Goal: Task Accomplishment & Management: Complete application form

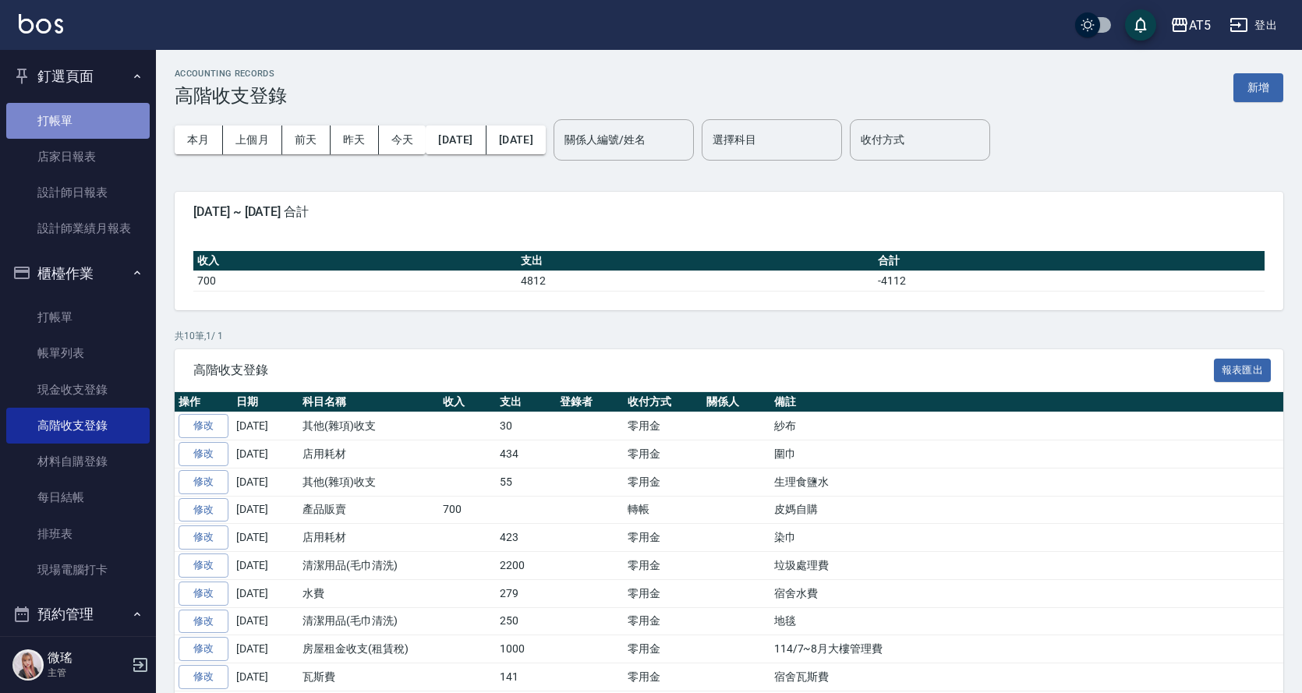
click at [102, 125] on link "打帳單" at bounding box center [77, 121] width 143 height 36
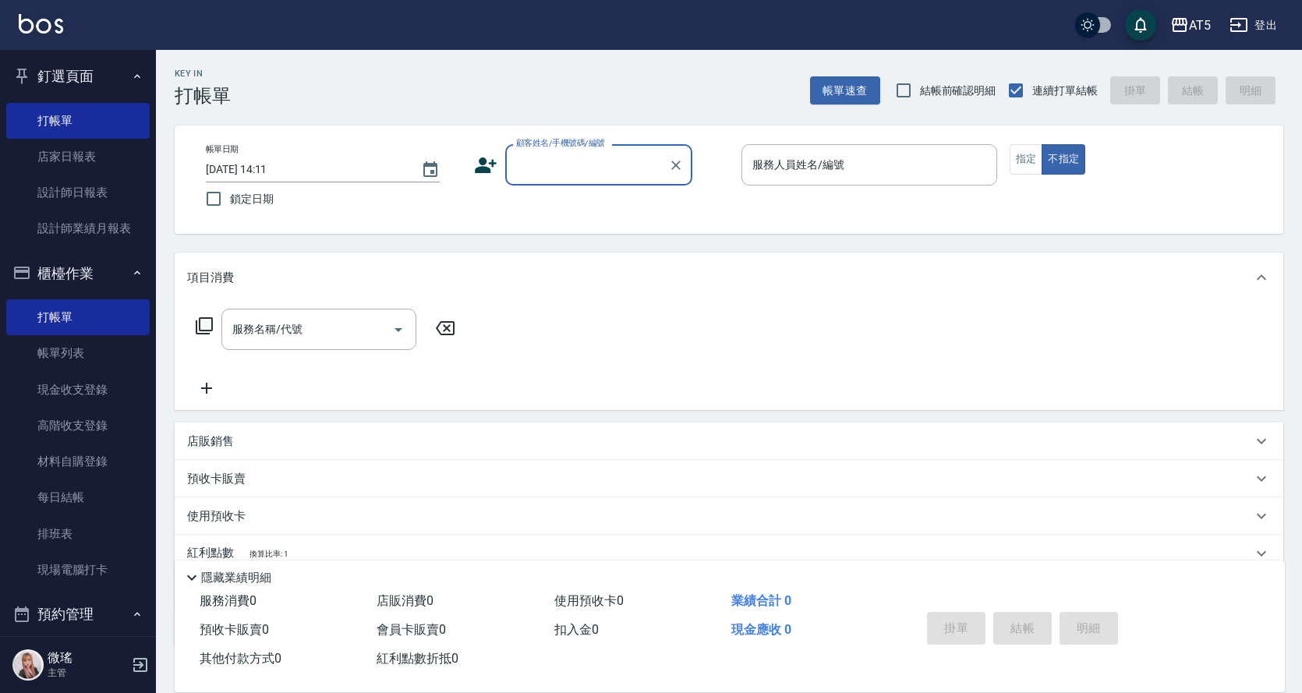
click at [597, 154] on input "顧客姓名/手機號碼/編號" at bounding box center [587, 164] width 150 height 27
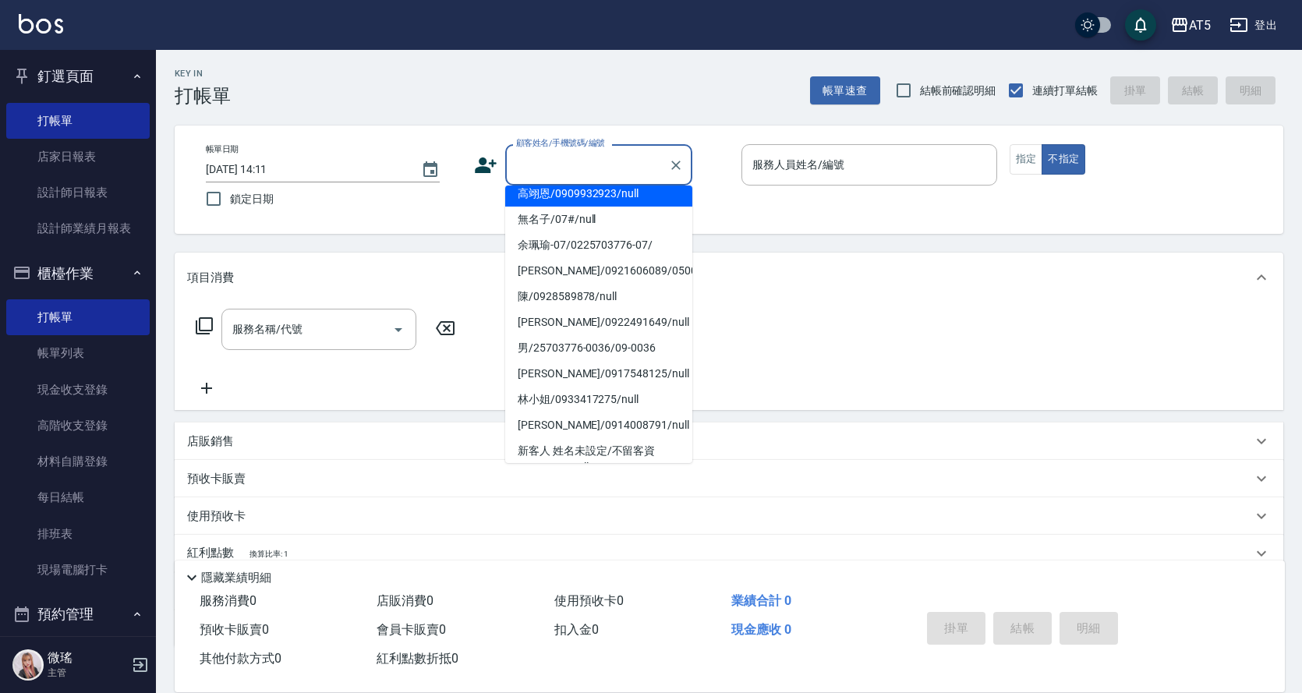
scroll to position [234, 0]
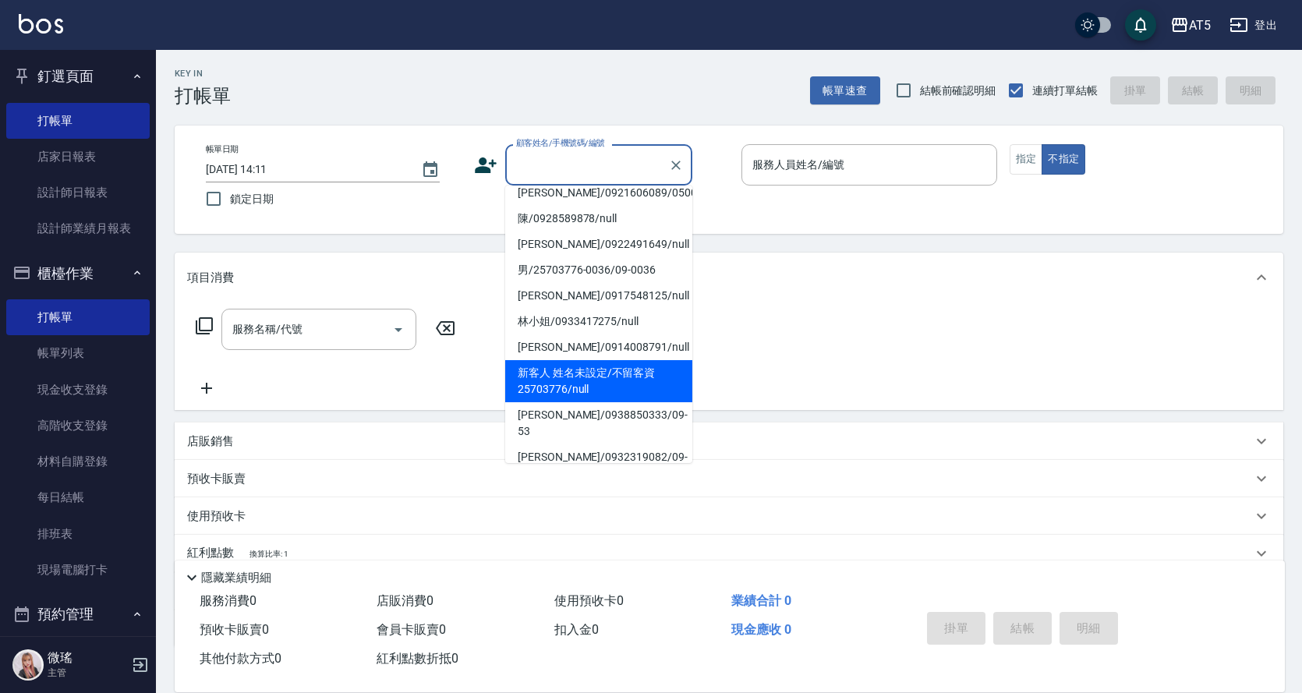
click at [583, 363] on li "新客人 姓名未設定/不留客資25703776/null" at bounding box center [598, 381] width 187 height 42
type input "新客人 姓名未設定/不留客資25703776/null"
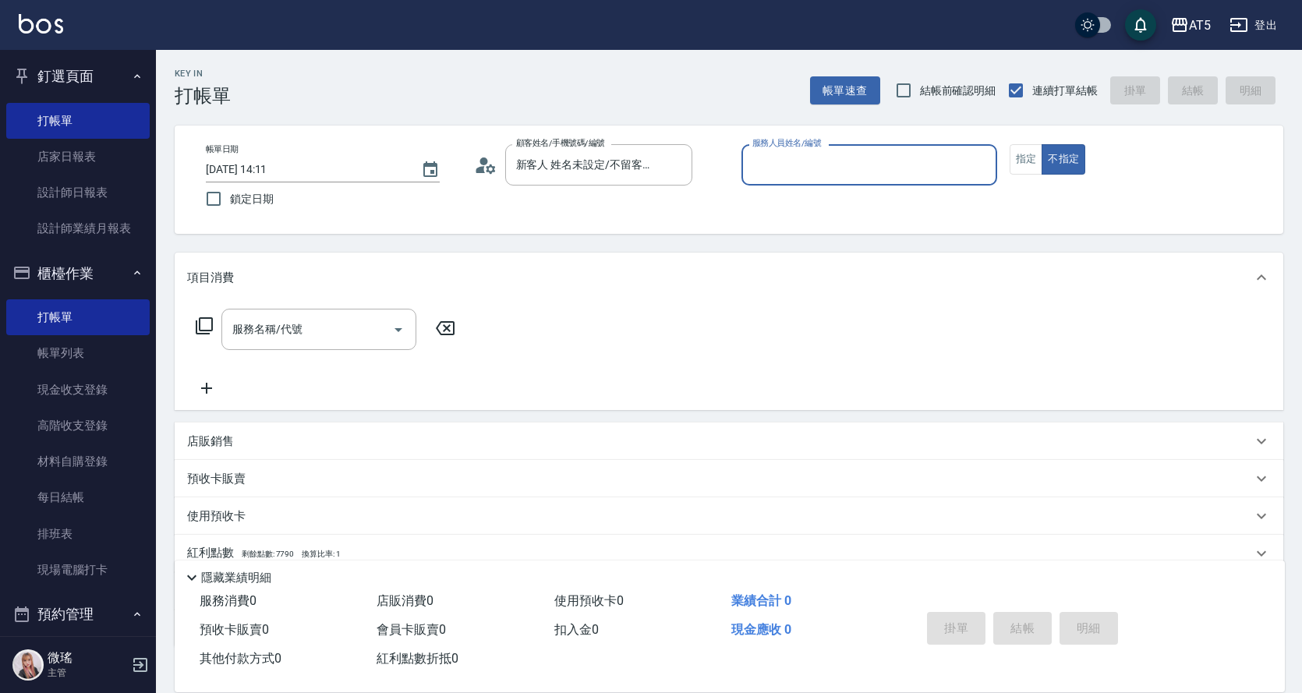
click at [880, 168] on input "服務人員姓名/編號" at bounding box center [870, 164] width 242 height 27
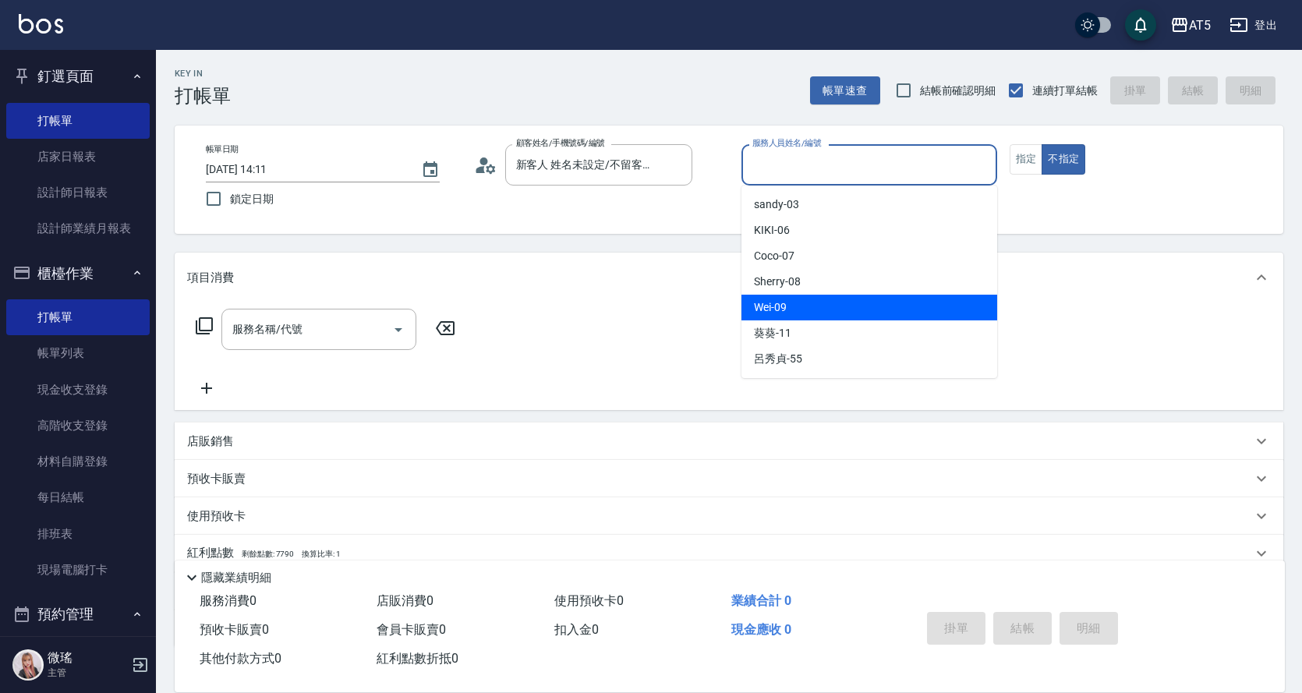
click at [793, 303] on div "Wei -09" at bounding box center [870, 308] width 256 height 26
type input "Wei-09"
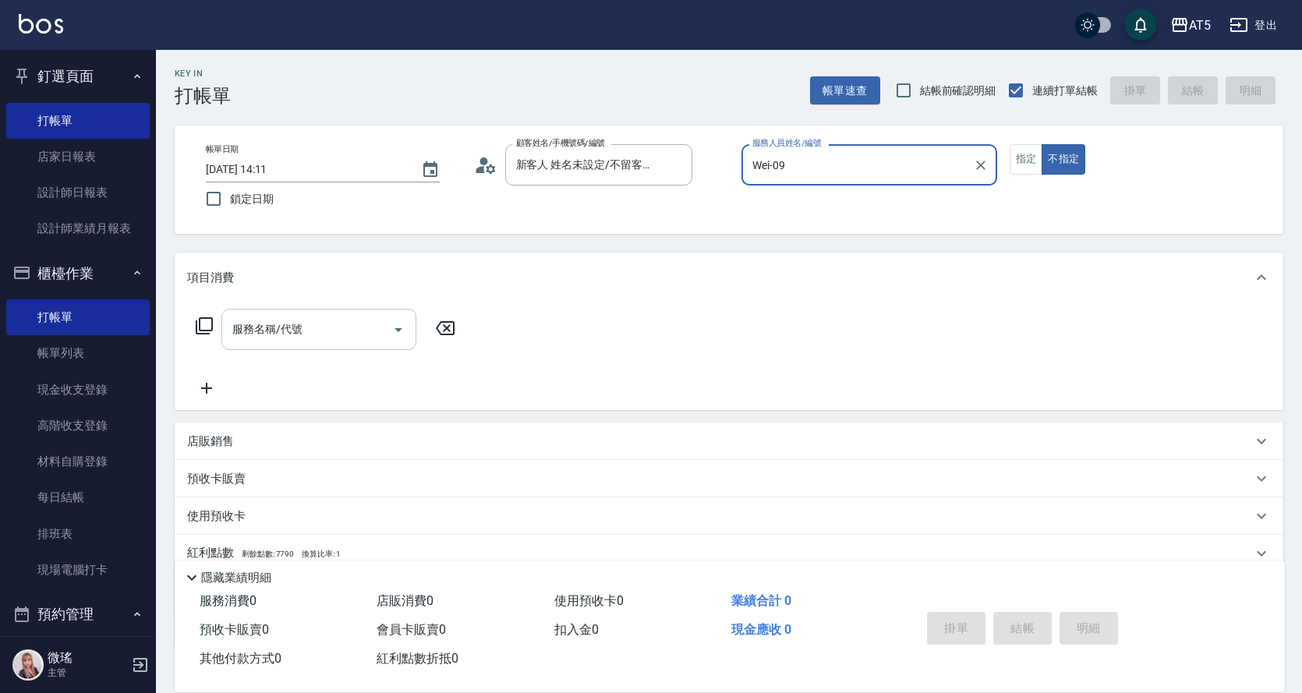
click at [261, 332] on div "服務名稱/代號 服務名稱/代號" at bounding box center [318, 329] width 195 height 41
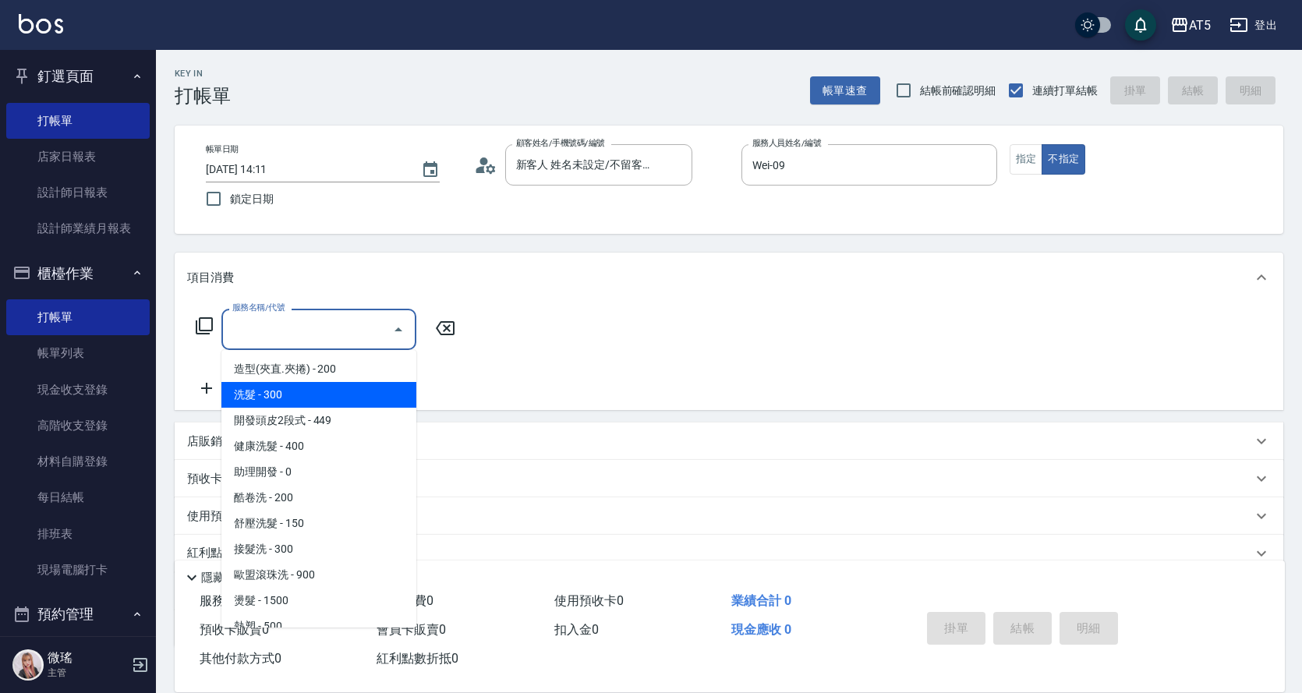
click at [296, 383] on span "洗髮 - 300" at bounding box center [318, 395] width 195 height 26
type input "洗髮(201)"
type input "30"
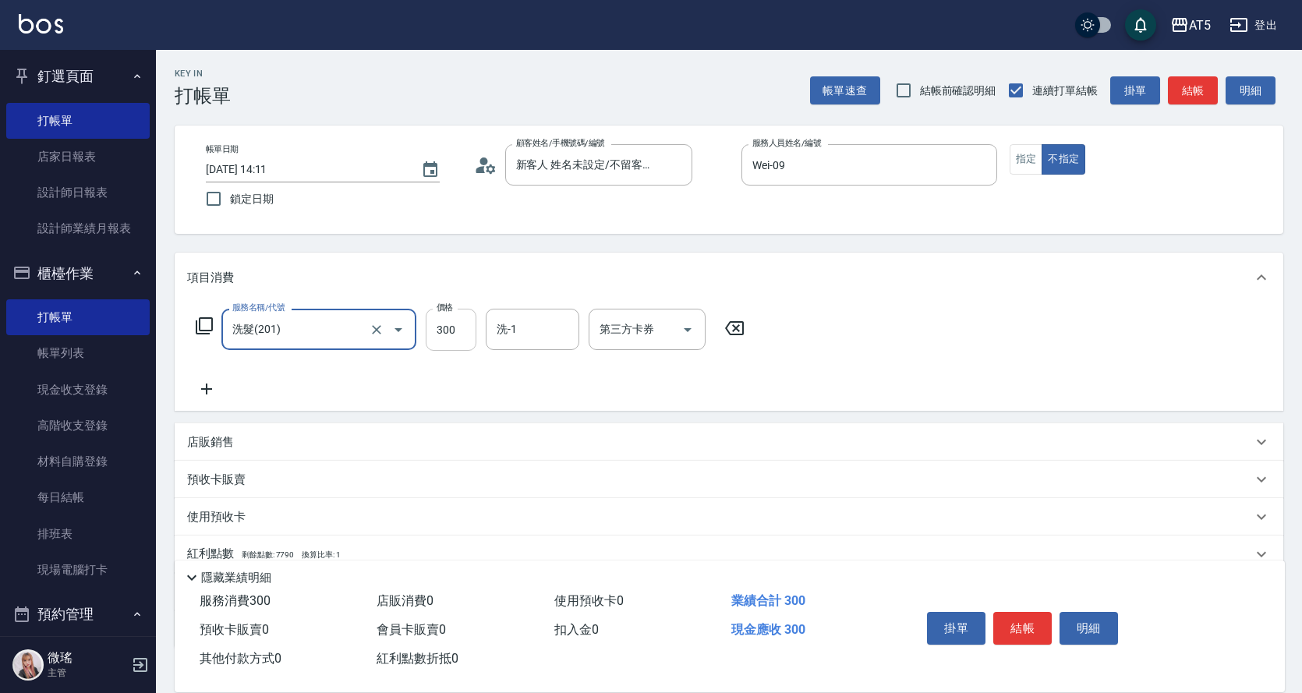
click at [451, 314] on input "300" at bounding box center [451, 330] width 51 height 42
type input "5"
type input "0"
type input "520"
type input "50"
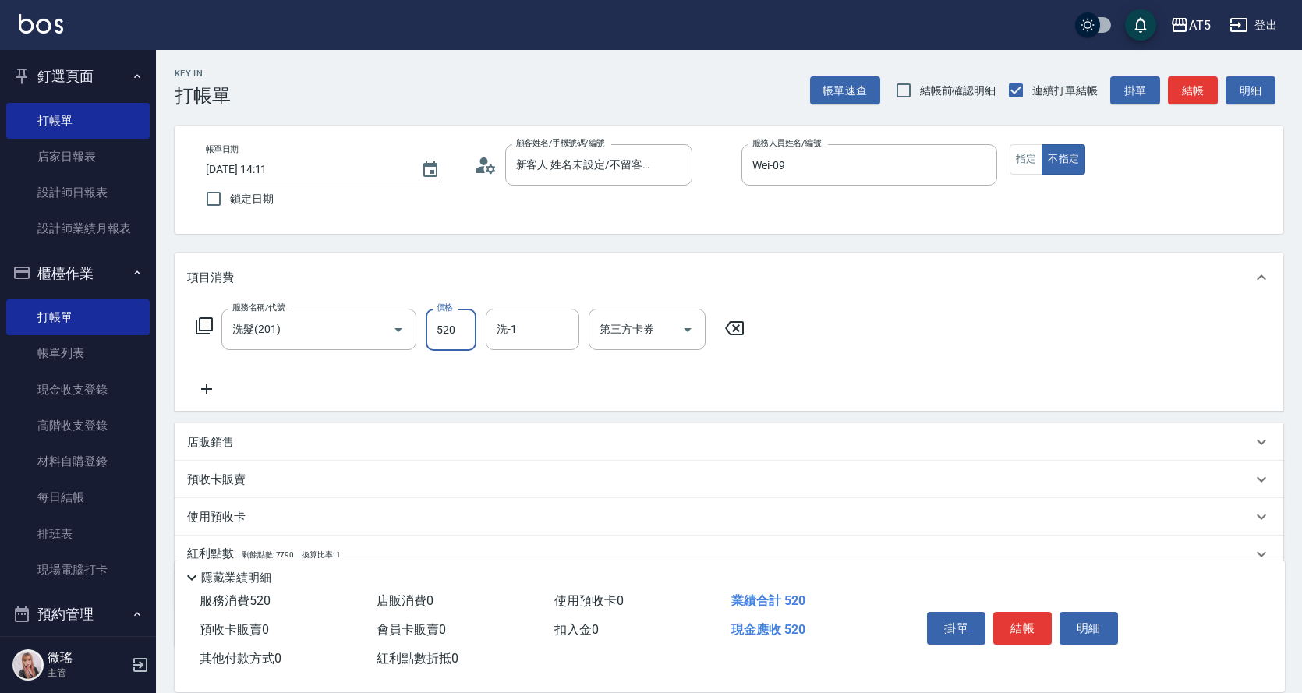
type input "520"
click at [977, 327] on div "服務名稱/代號 洗髮(201) 服務名稱/代號 價格 520 價格 洗-1 洗-1 第三方卡券 第三方卡券" at bounding box center [729, 357] width 1109 height 108
click at [1026, 624] on button "結帳" at bounding box center [1022, 628] width 58 height 33
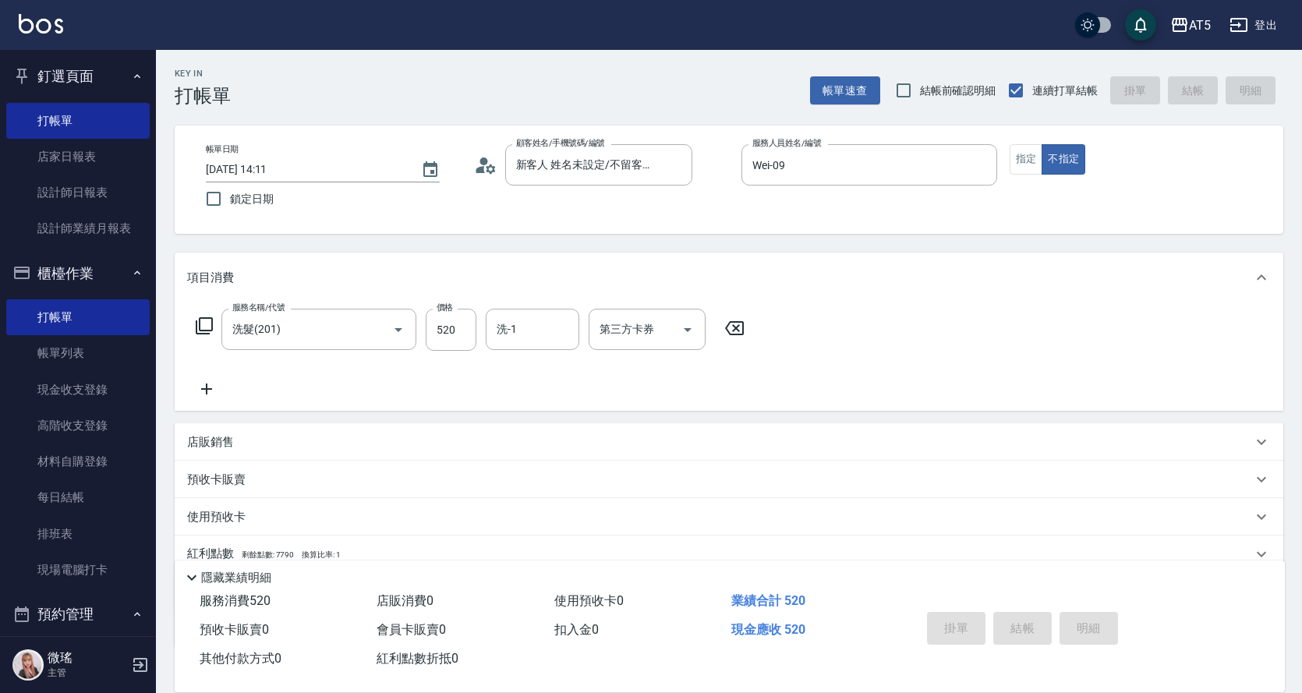
type input "0"
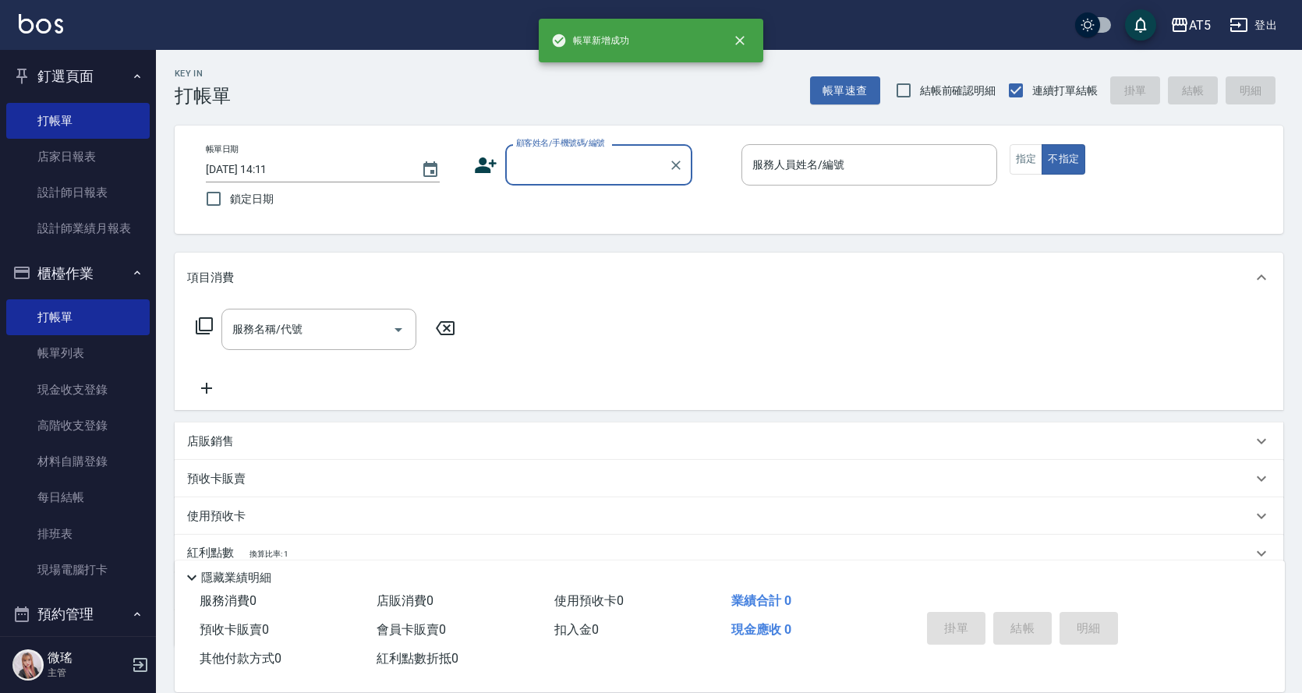
scroll to position [0, 0]
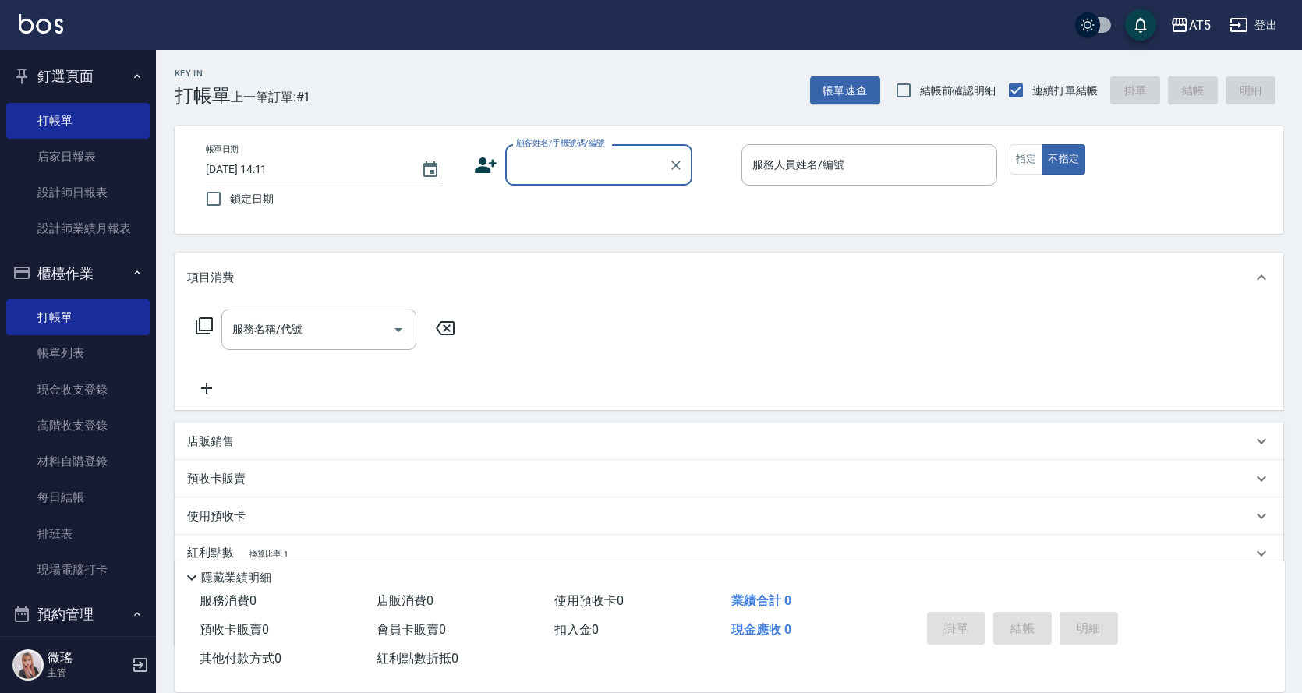
click at [110, 264] on button "櫃檯作業" at bounding box center [77, 273] width 143 height 41
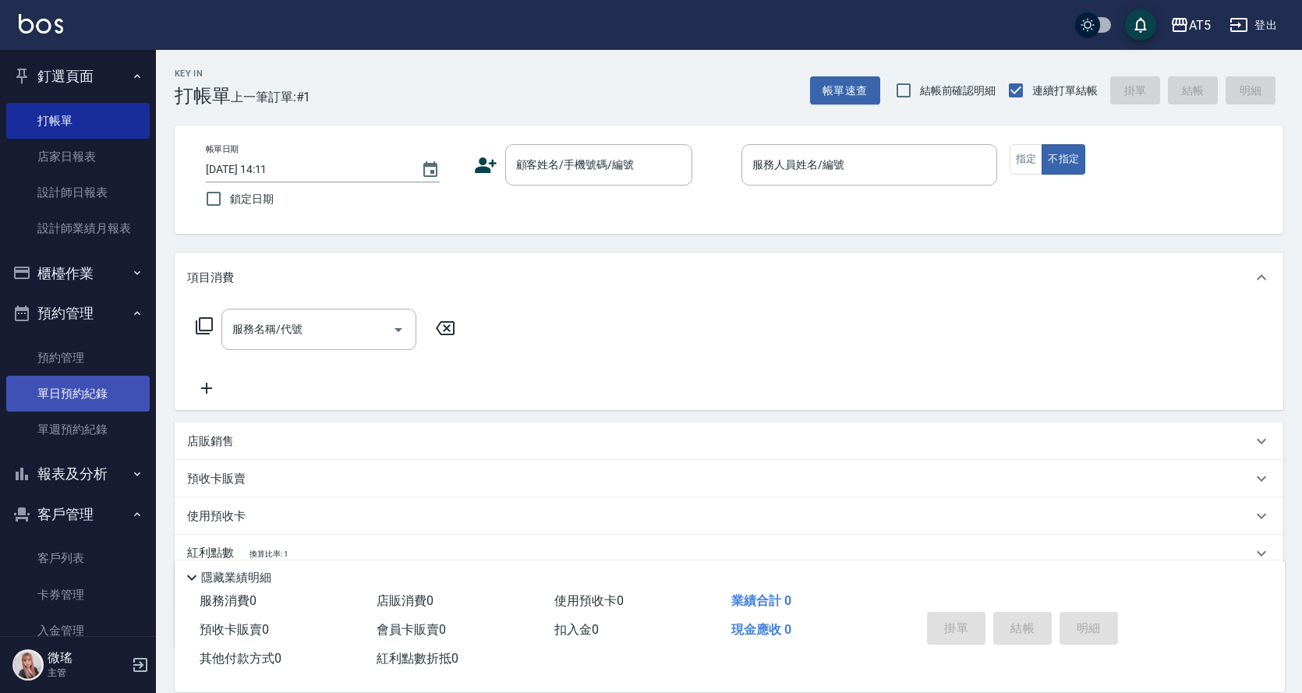
click at [66, 377] on link "單日預約紀錄" at bounding box center [77, 394] width 143 height 36
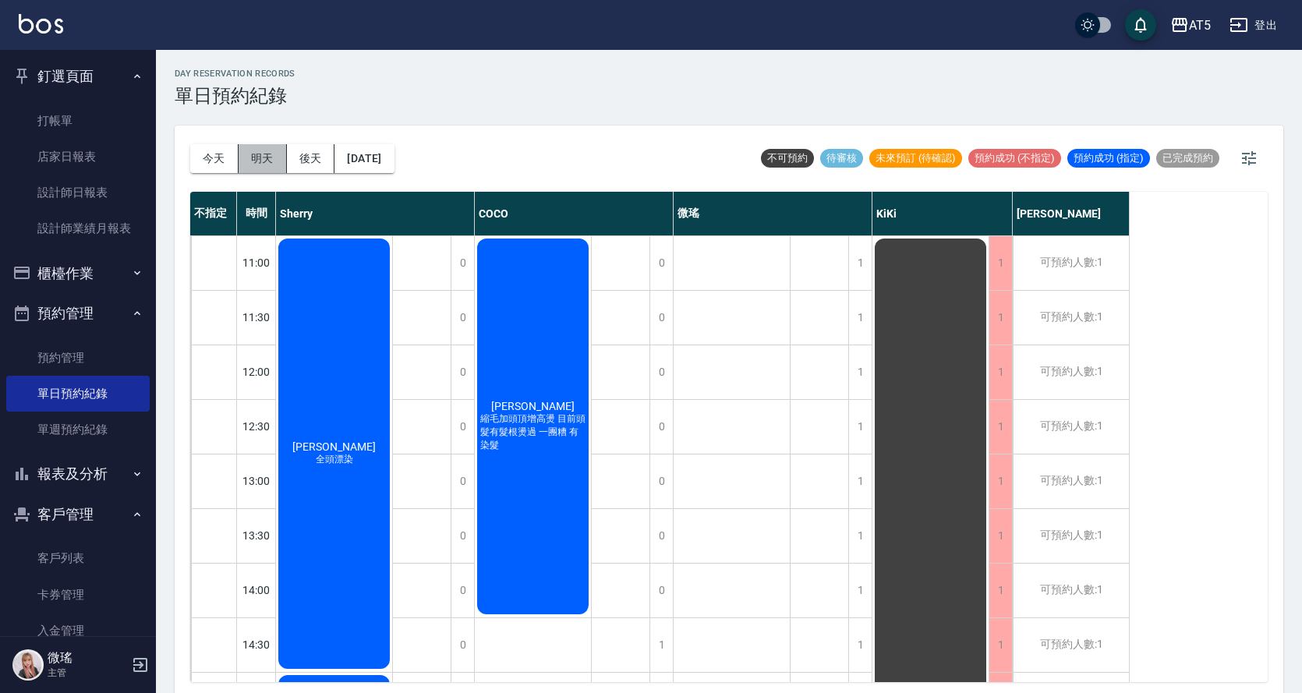
click at [271, 154] on button "明天" at bounding box center [263, 158] width 48 height 29
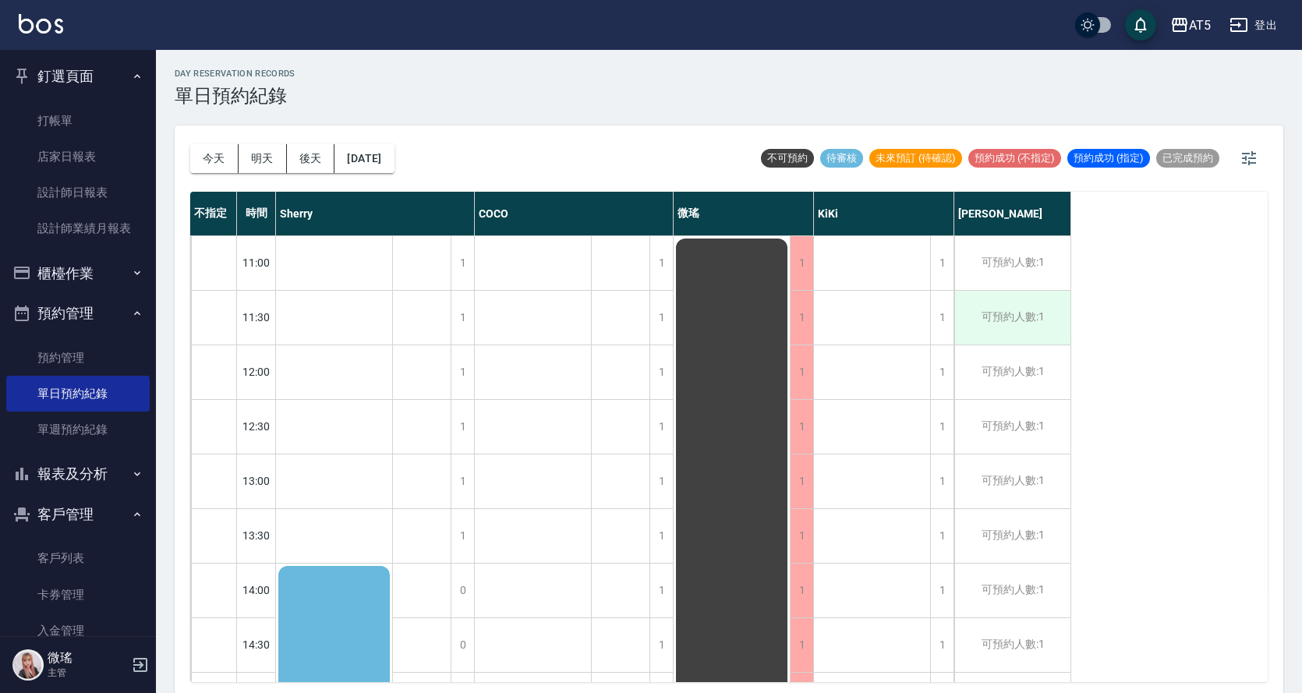
click at [1002, 309] on div "可預約人數:1" at bounding box center [1012, 318] width 116 height 54
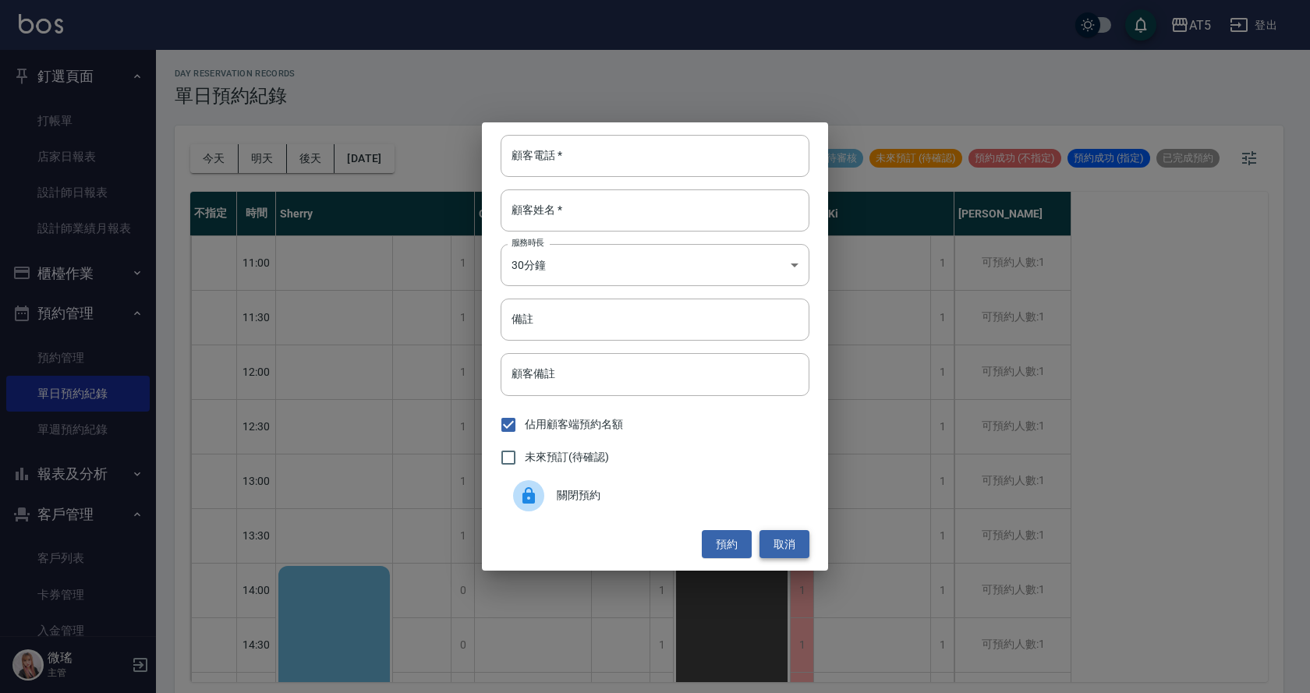
click at [781, 550] on button "取消" at bounding box center [785, 544] width 50 height 29
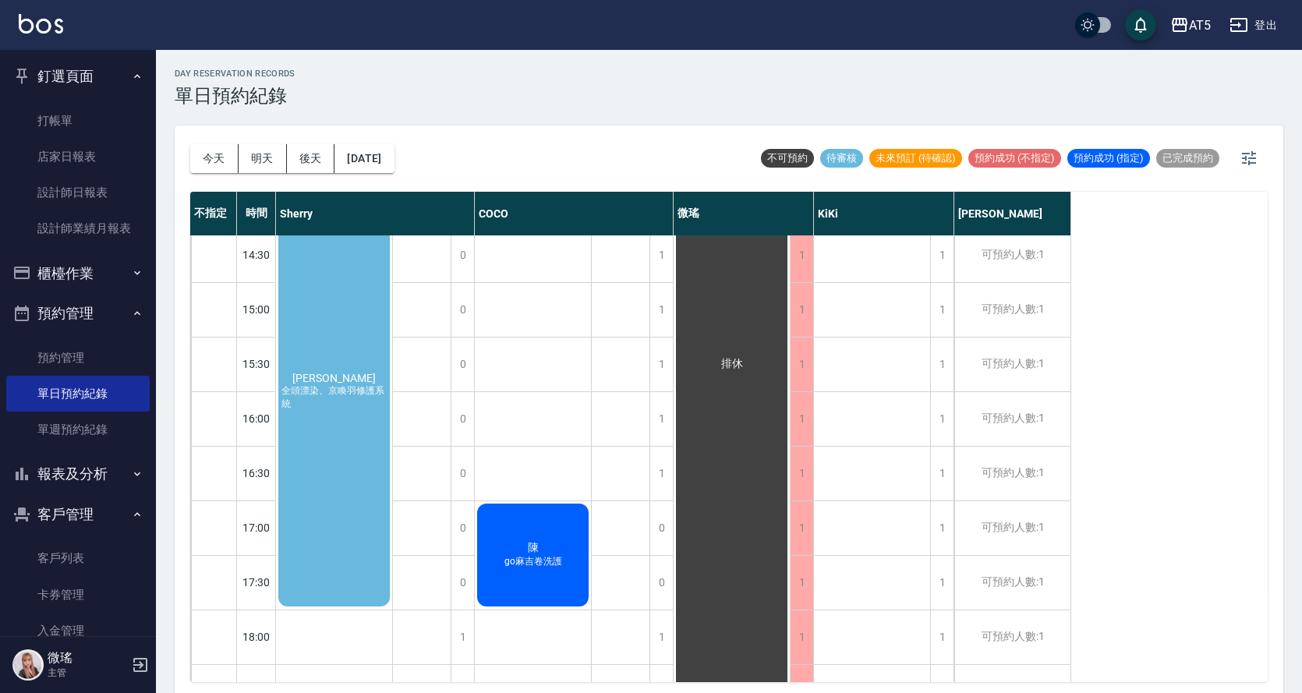
scroll to position [156, 0]
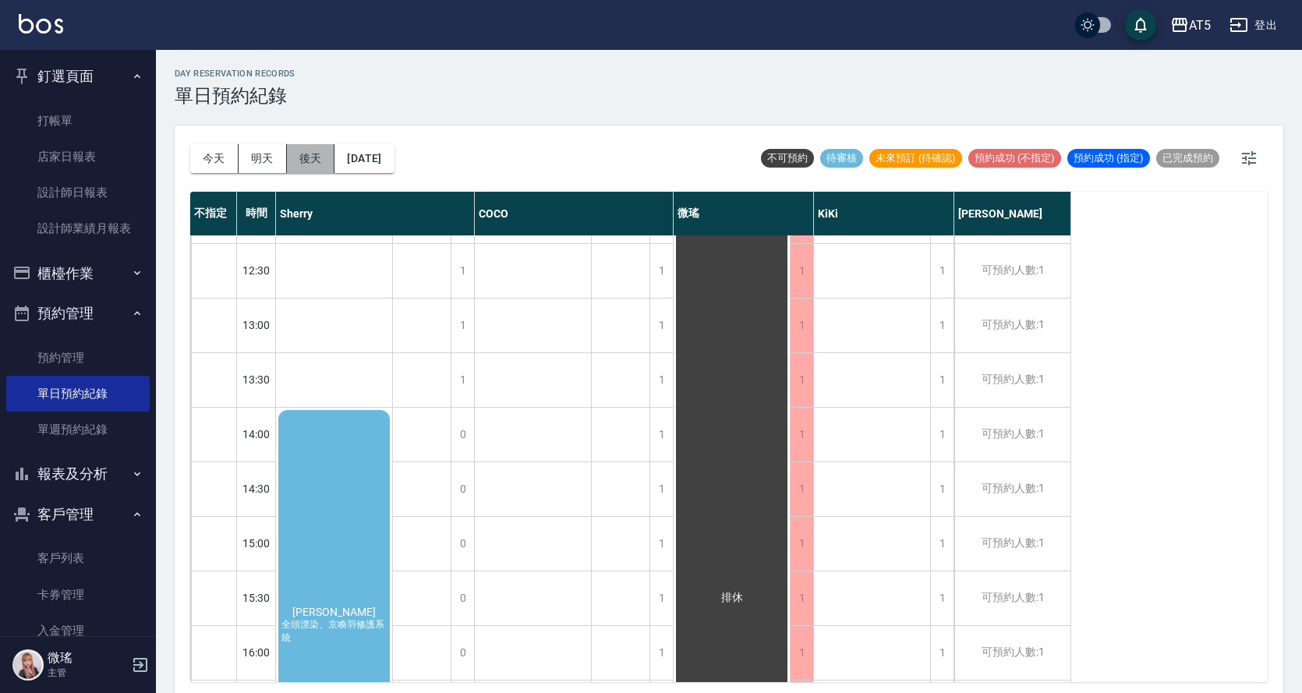
click at [305, 167] on button "後天" at bounding box center [311, 158] width 48 height 29
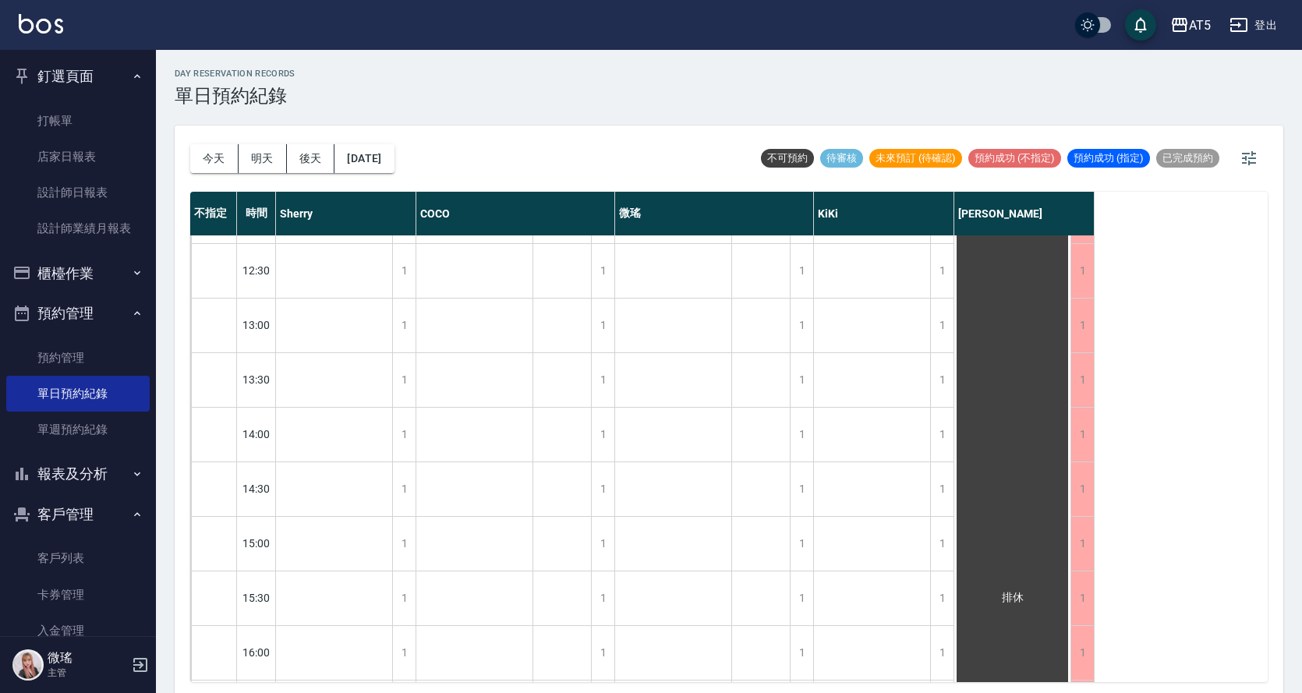
scroll to position [390, 0]
drag, startPoint x: 386, startPoint y: 134, endPoint x: 389, endPoint y: 165, distance: 31.3
click at [387, 135] on div "[DATE] [DATE] [DATE] [DATE]" at bounding box center [292, 159] width 204 height 66
click at [395, 186] on div "[DATE] [DATE] [DATE] [DATE]" at bounding box center [292, 159] width 204 height 66
click at [391, 172] on button "[DATE]" at bounding box center [364, 158] width 59 height 29
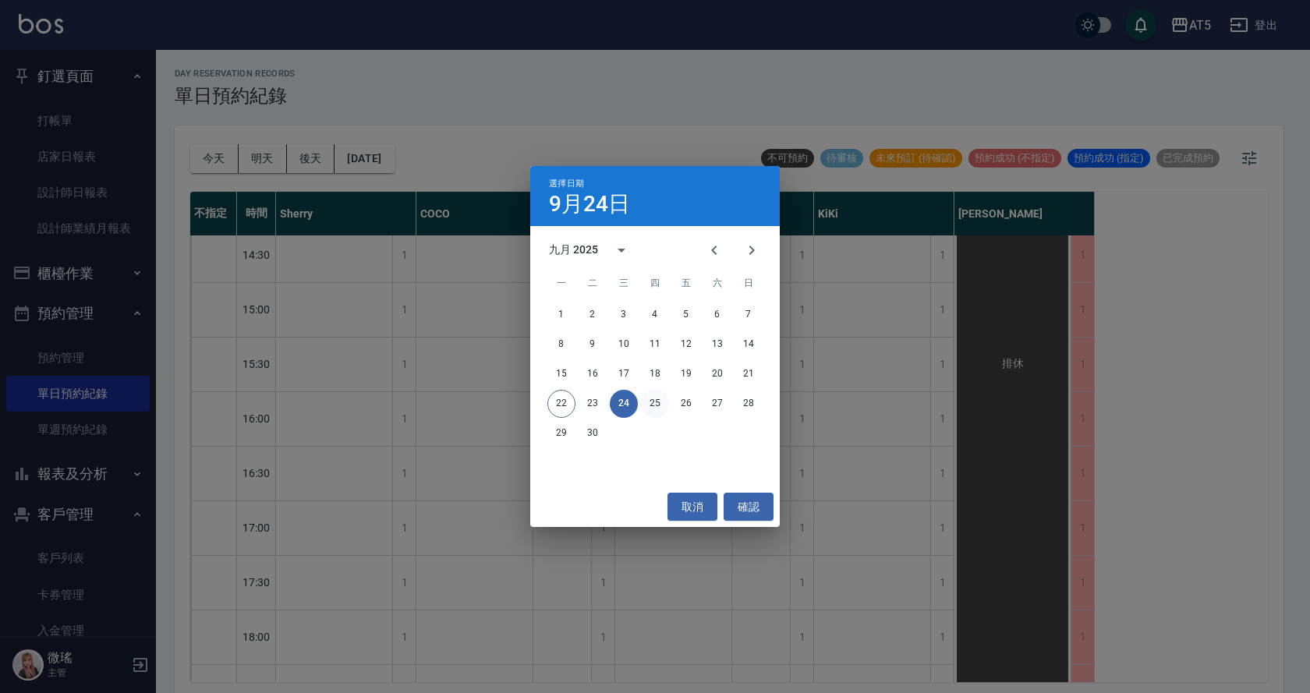
click at [654, 404] on button "25" at bounding box center [655, 404] width 28 height 28
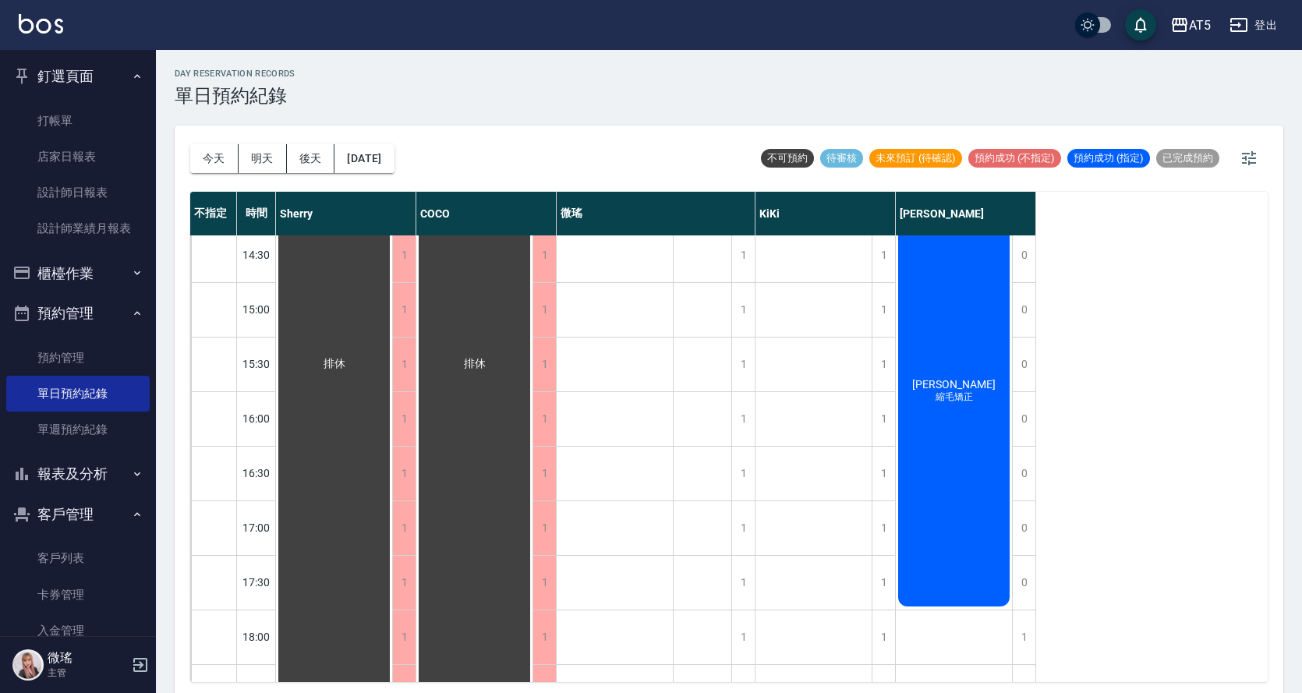
scroll to position [156, 0]
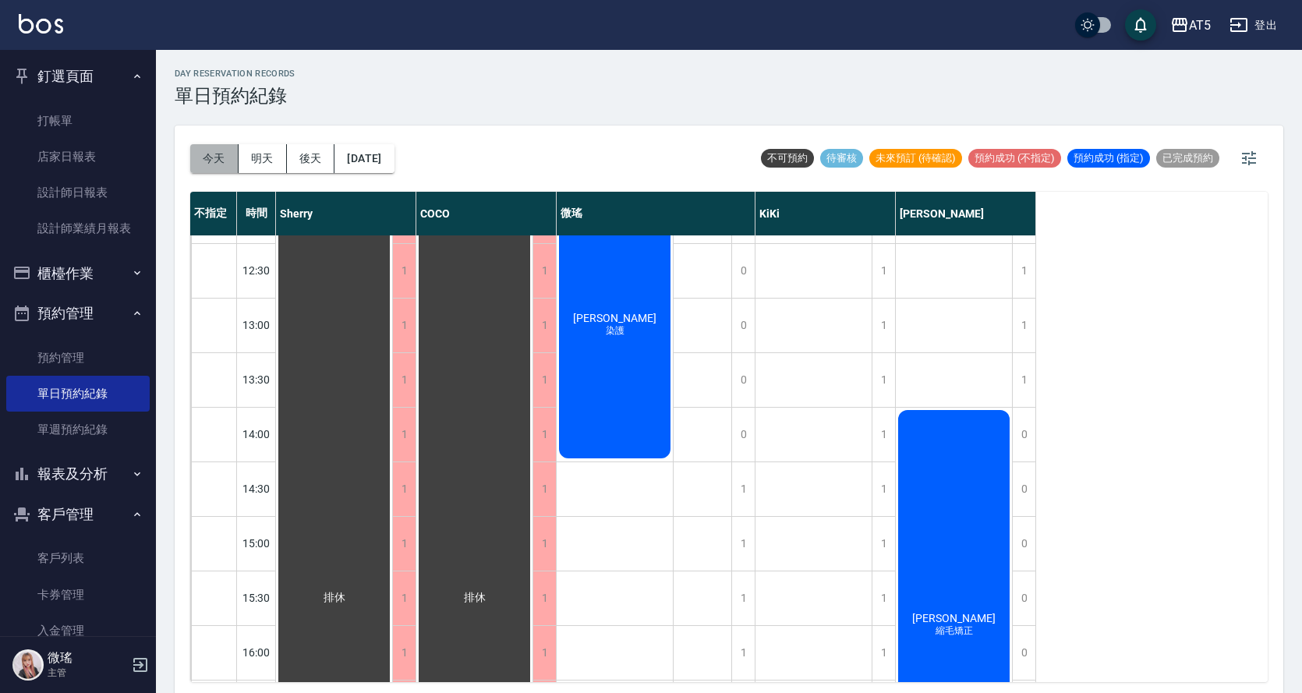
click at [206, 163] on button "今天" at bounding box center [214, 158] width 48 height 29
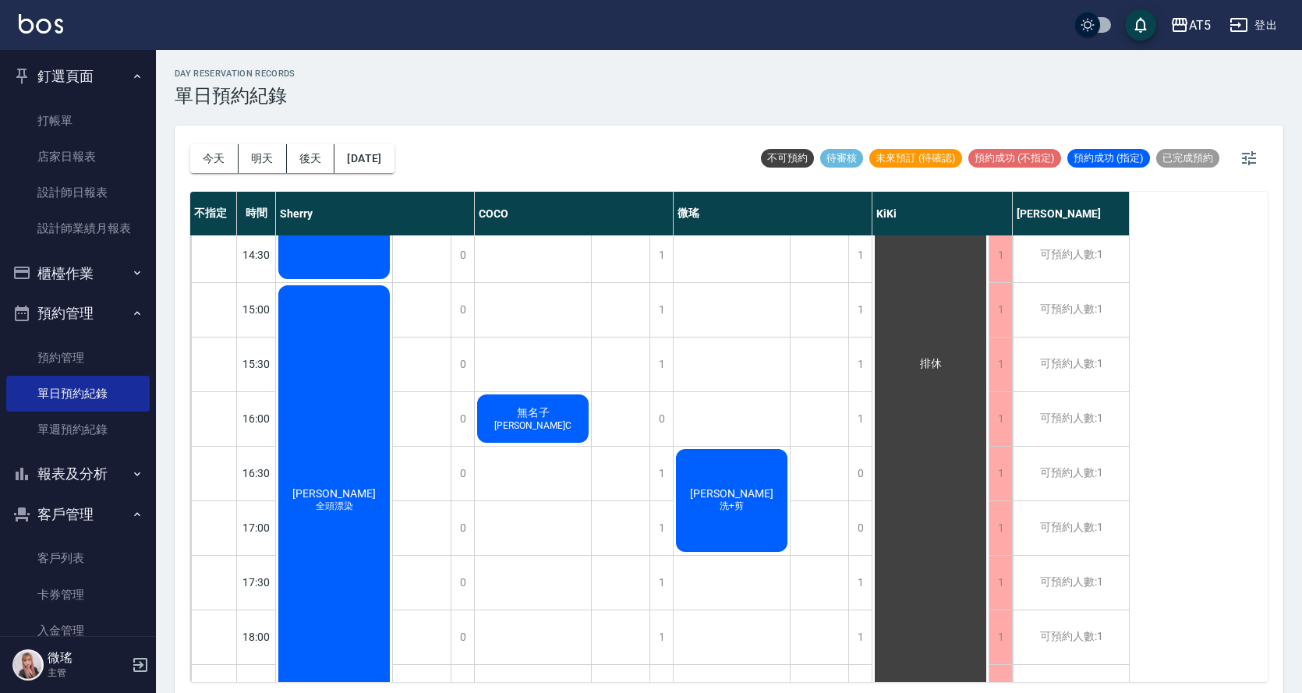
scroll to position [234, 0]
